Goal: Task Accomplishment & Management: Manage account settings

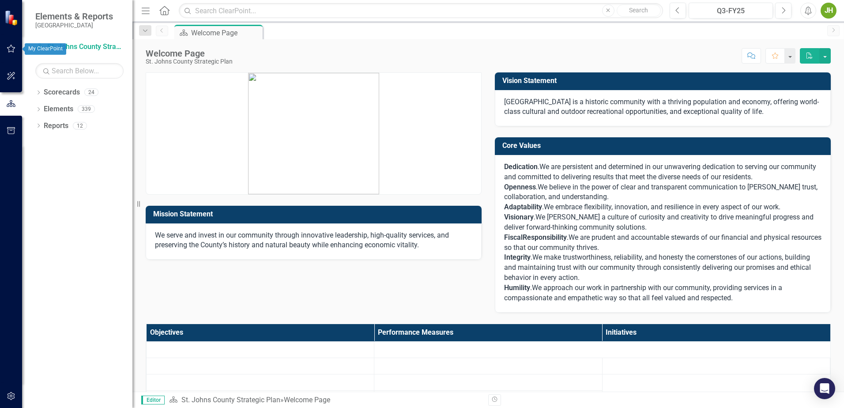
click at [8, 47] on icon "button" at bounding box center [11, 48] width 9 height 7
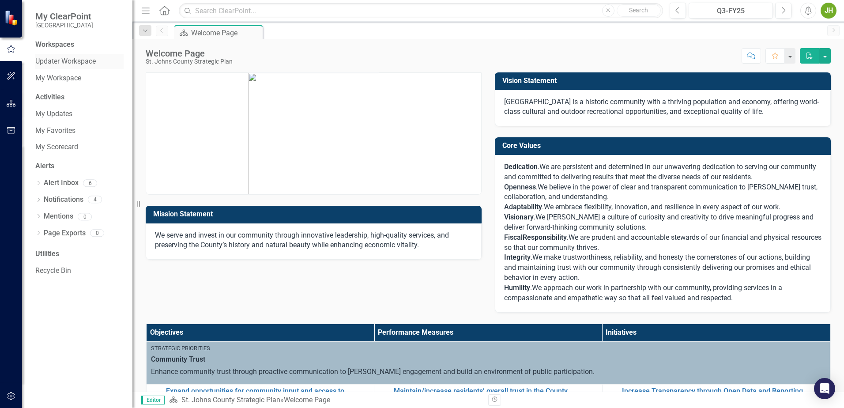
click at [63, 64] on link "Updater Workspace" at bounding box center [79, 62] width 88 height 10
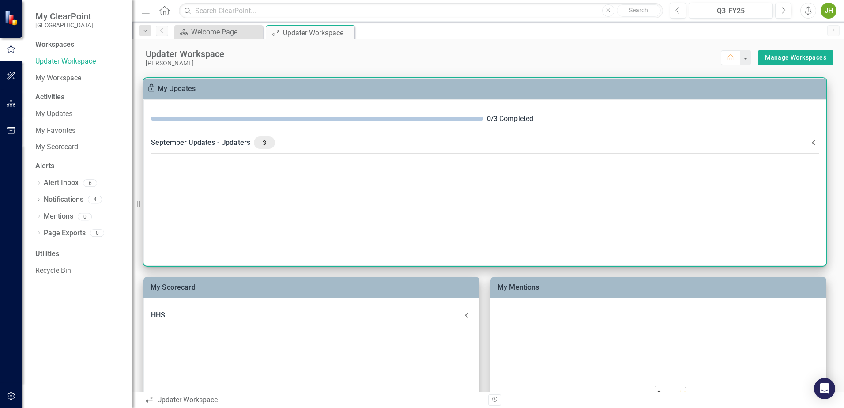
click at [231, 144] on div "September Updates - Updaters 3" at bounding box center [479, 142] width 657 height 12
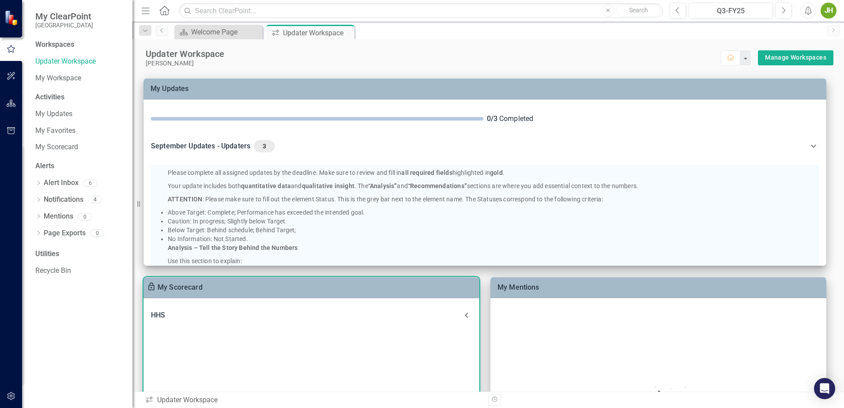
click at [157, 317] on div "HHS" at bounding box center [306, 315] width 310 height 12
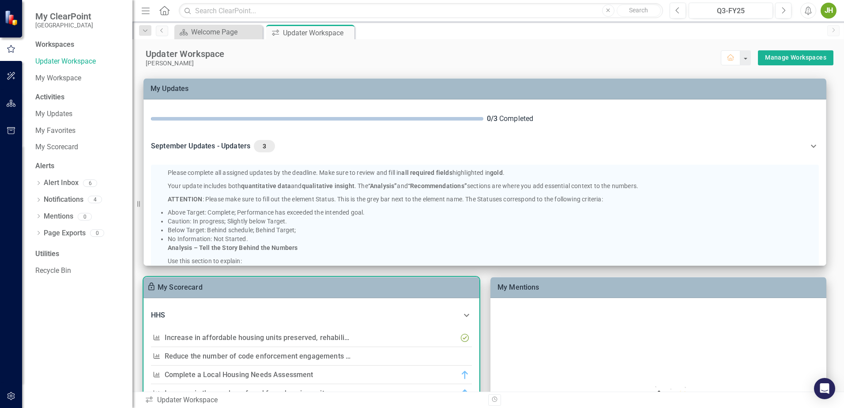
click at [260, 356] on link "Reduce the number of code enforcement engagements with homeowners regarding saf…" at bounding box center [374, 356] width 419 height 8
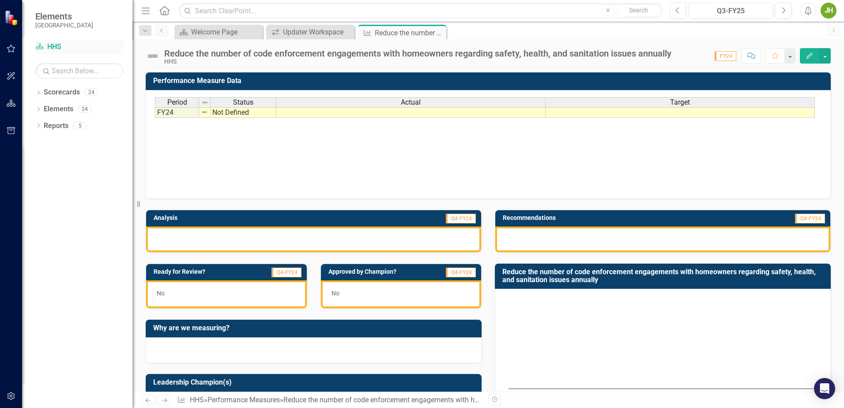
click at [52, 46] on link "Scorecard HHS" at bounding box center [79, 47] width 88 height 10
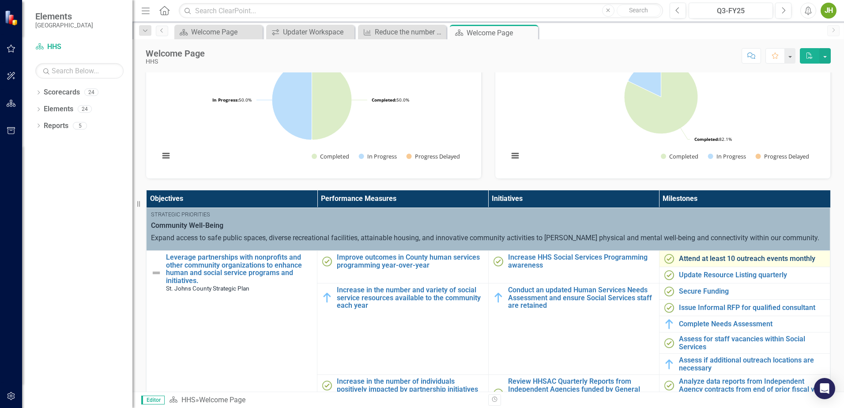
click at [734, 257] on link "Attend at least 10 outreach events monthly" at bounding box center [752, 259] width 147 height 8
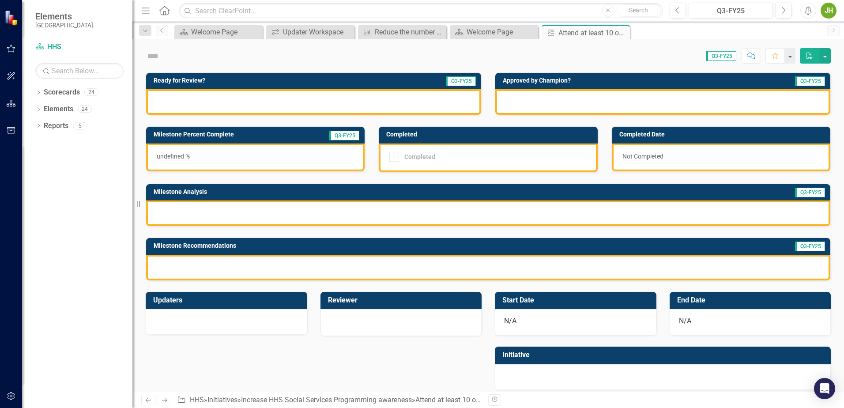
checkbox input "true"
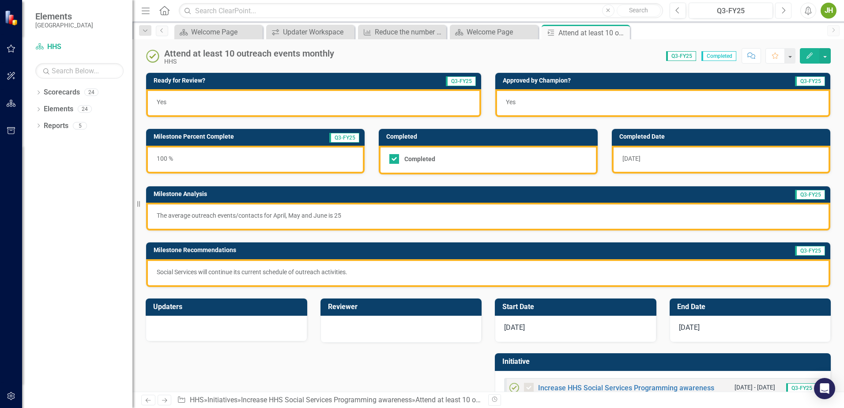
click at [785, 14] on button "Next" at bounding box center [783, 11] width 16 height 16
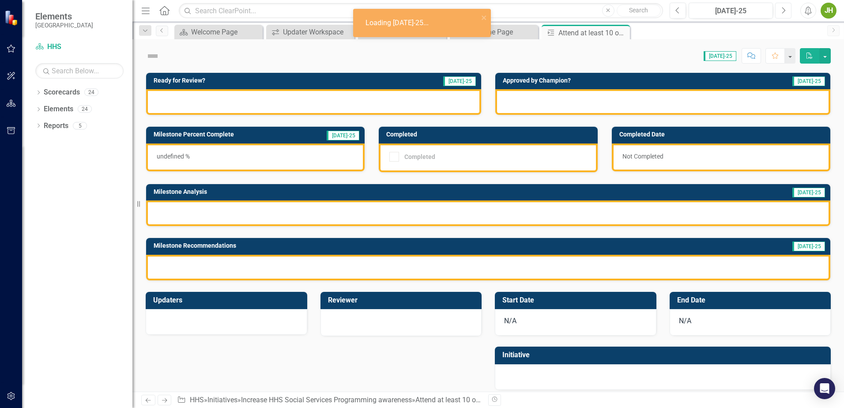
checkbox input "true"
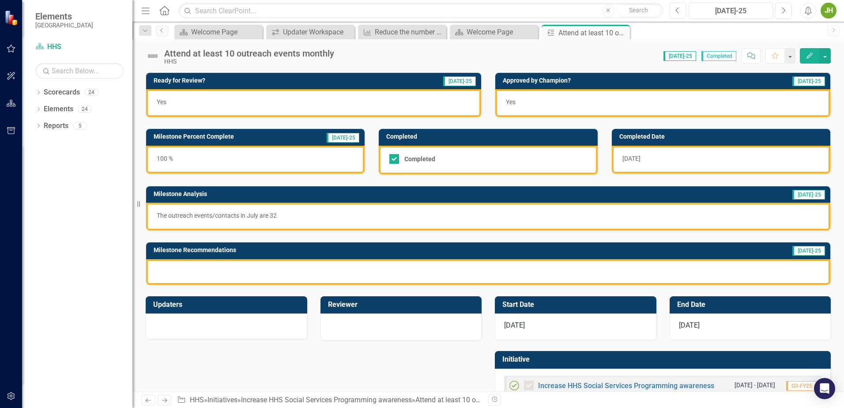
click at [681, 10] on button "Previous" at bounding box center [678, 11] width 16 height 16
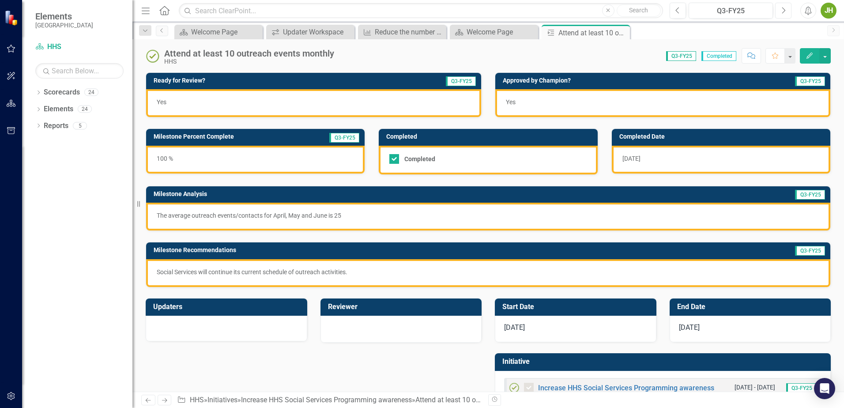
click at [786, 11] on icon "Next" at bounding box center [783, 11] width 5 height 8
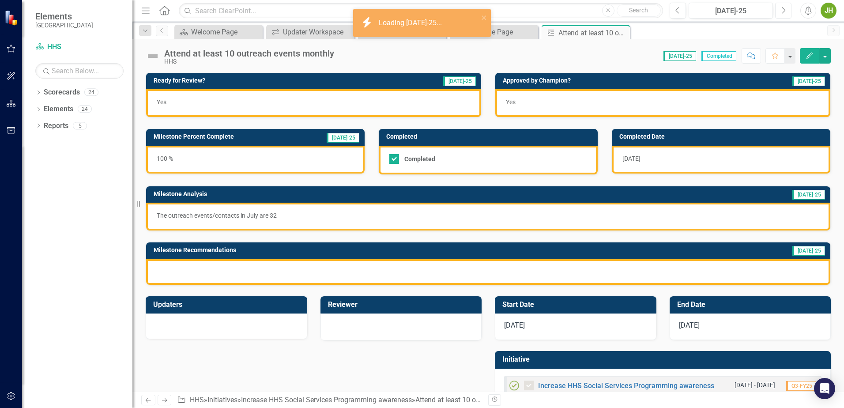
click at [786, 11] on icon "Next" at bounding box center [783, 11] width 5 height 8
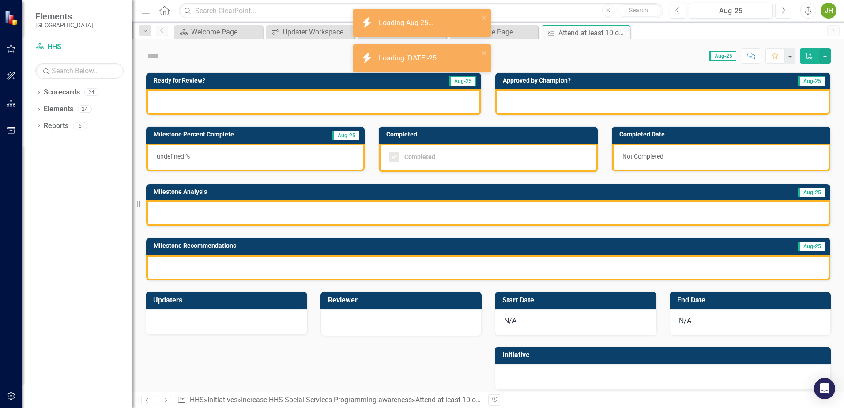
checkbox input "true"
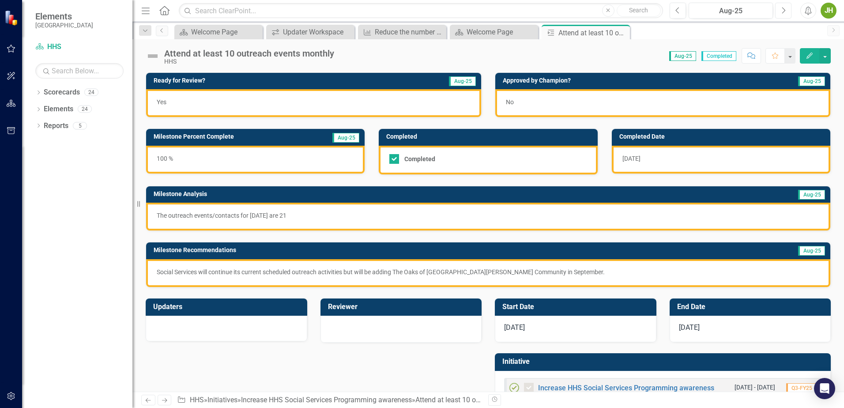
click at [786, 11] on icon "Next" at bounding box center [783, 11] width 5 height 8
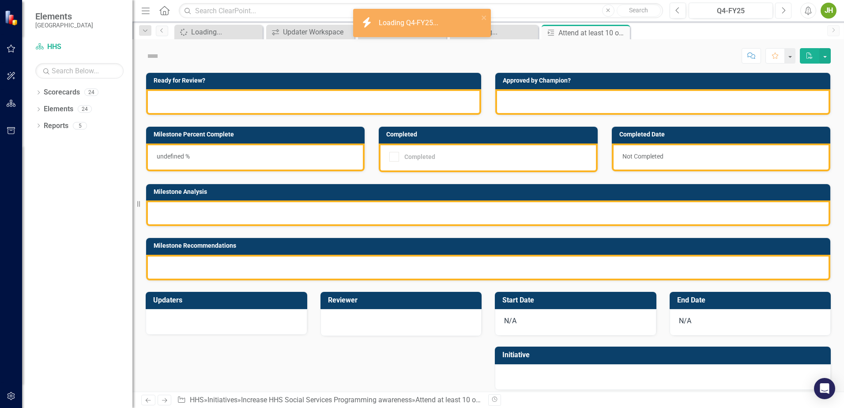
checkbox input "true"
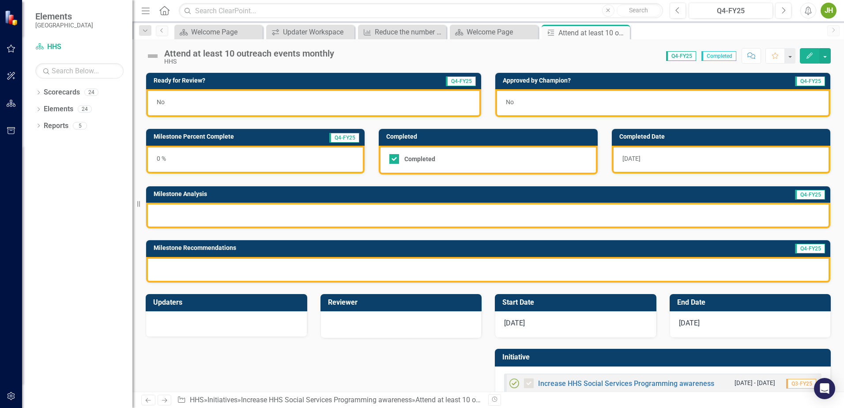
checkbox input "true"
